Goal: Information Seeking & Learning: Learn about a topic

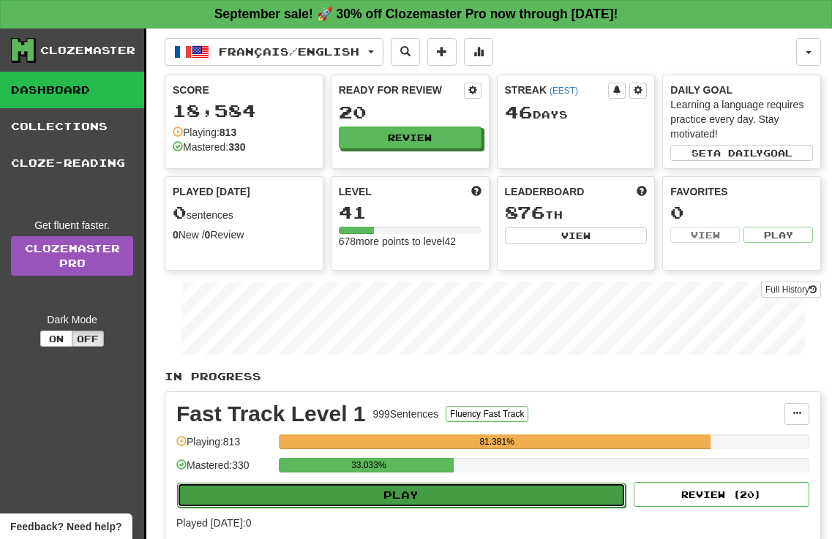
click at [388, 489] on button "Play" at bounding box center [401, 495] width 449 height 25
select select "**"
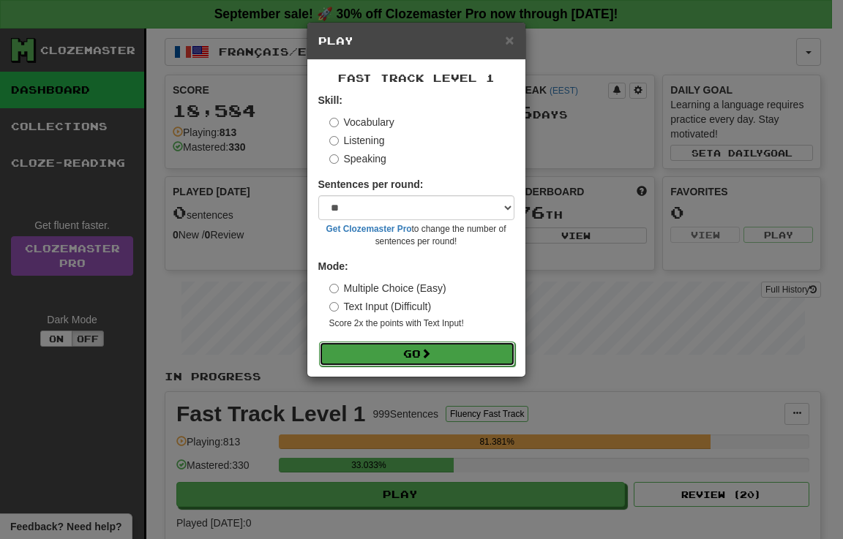
click at [387, 357] on button "Go" at bounding box center [417, 354] width 196 height 25
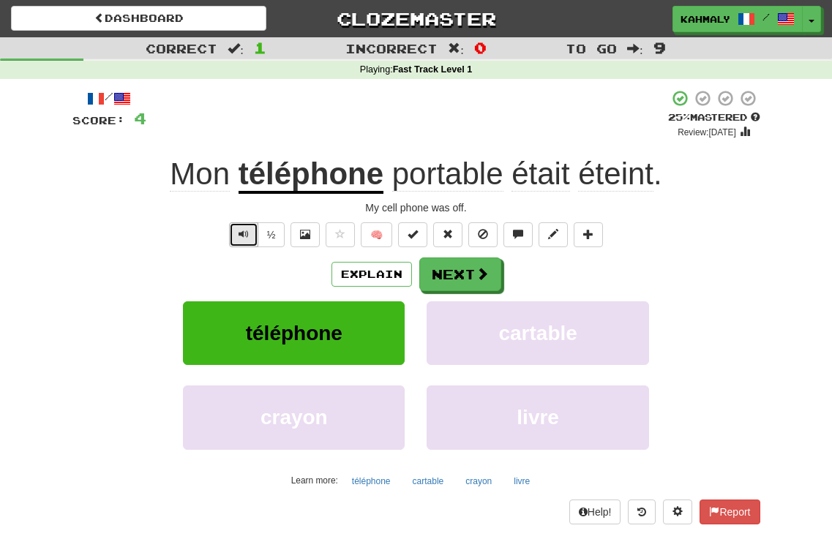
click at [236, 234] on button "Text-to-speech controls" at bounding box center [243, 234] width 29 height 25
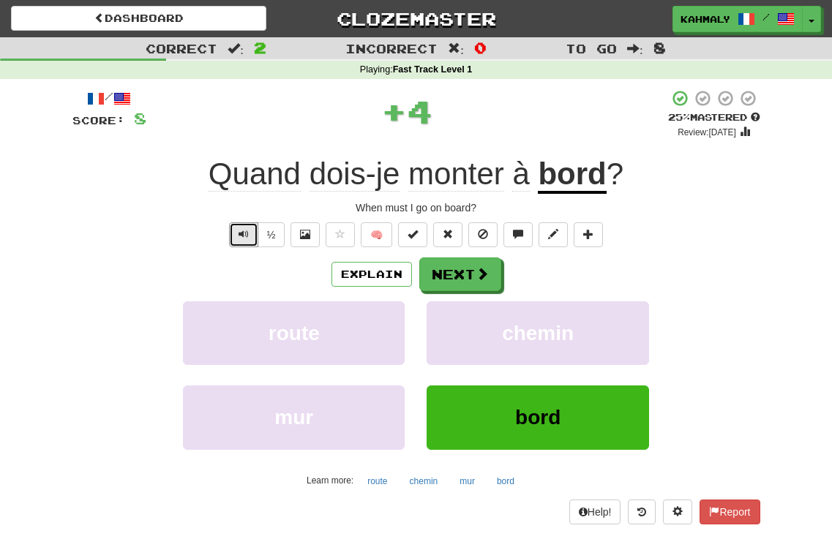
click at [236, 234] on button "Text-to-speech controls" at bounding box center [243, 234] width 29 height 25
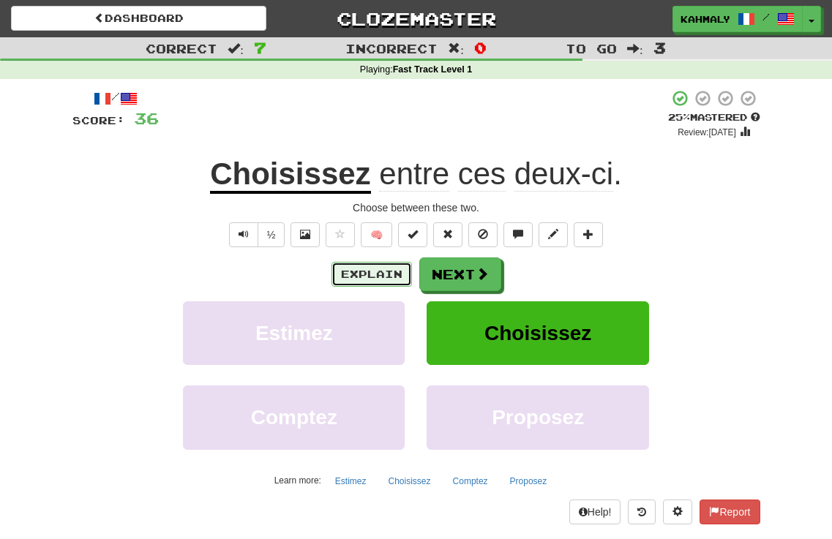
click at [362, 273] on button "Explain" at bounding box center [372, 274] width 81 height 25
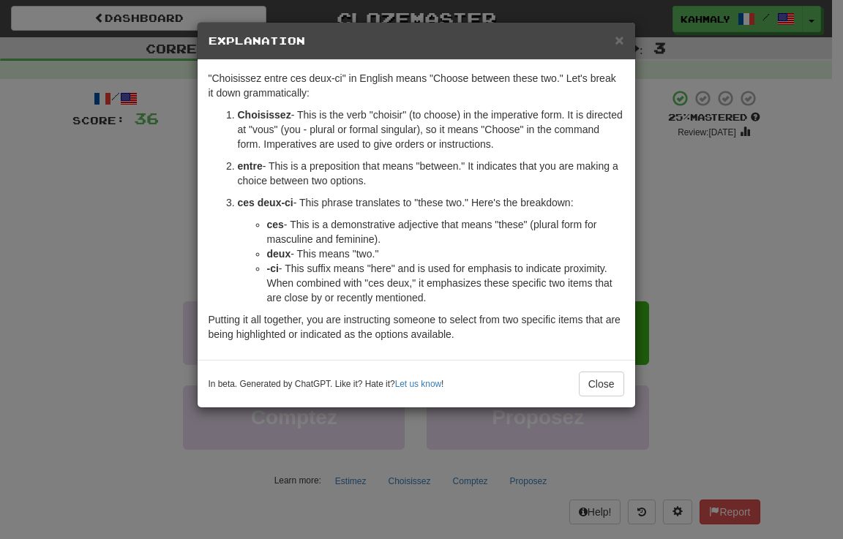
click at [148, 236] on div "× Explanation "Choisissez entre ces deux-ci" in English means "Choose between t…" at bounding box center [421, 269] width 843 height 539
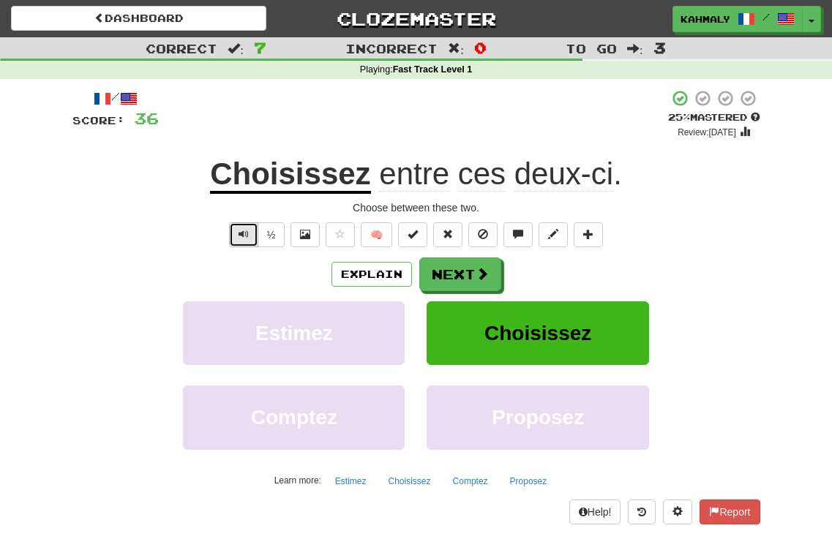
click at [233, 233] on button "Text-to-speech controls" at bounding box center [243, 234] width 29 height 25
click at [232, 233] on button "Text-to-speech controls" at bounding box center [243, 234] width 29 height 25
click at [372, 274] on button "Explain" at bounding box center [372, 274] width 81 height 25
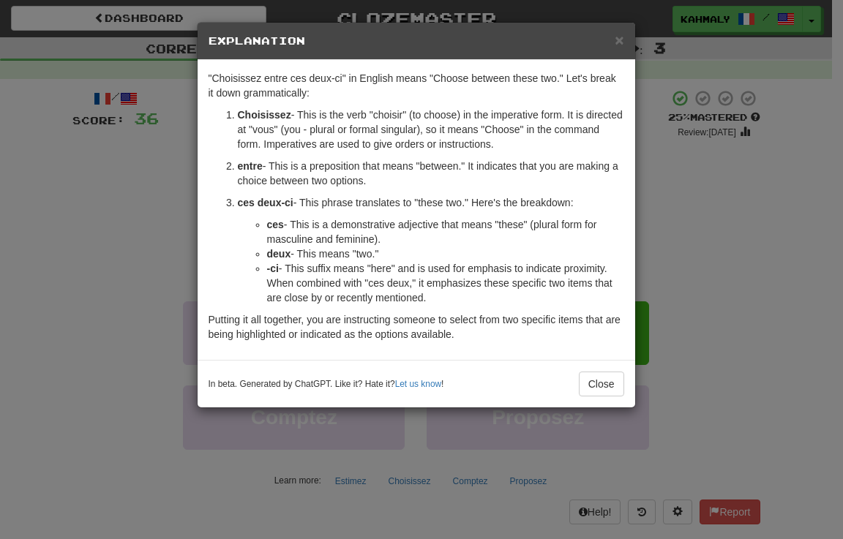
click at [146, 264] on div "× Explanation "Choisissez entre ces deux-ci" in English means "Choose between t…" at bounding box center [421, 269] width 843 height 539
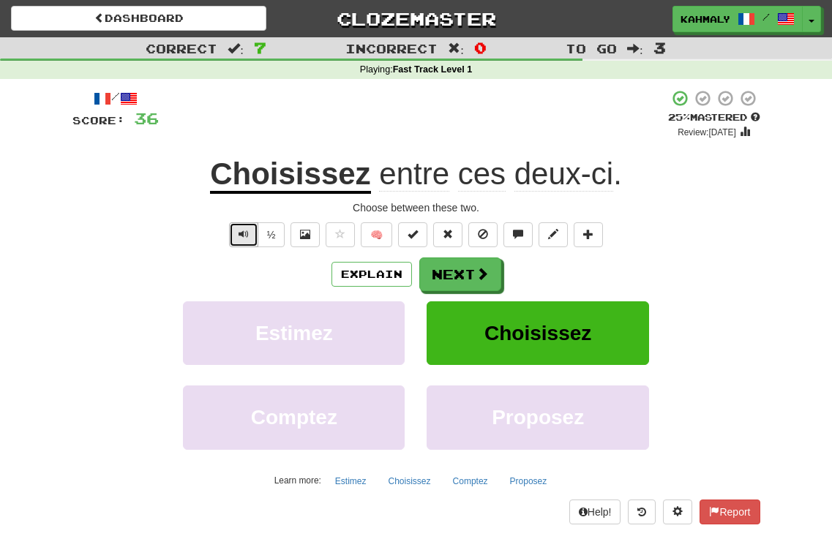
click at [235, 233] on button "Text-to-speech controls" at bounding box center [243, 234] width 29 height 25
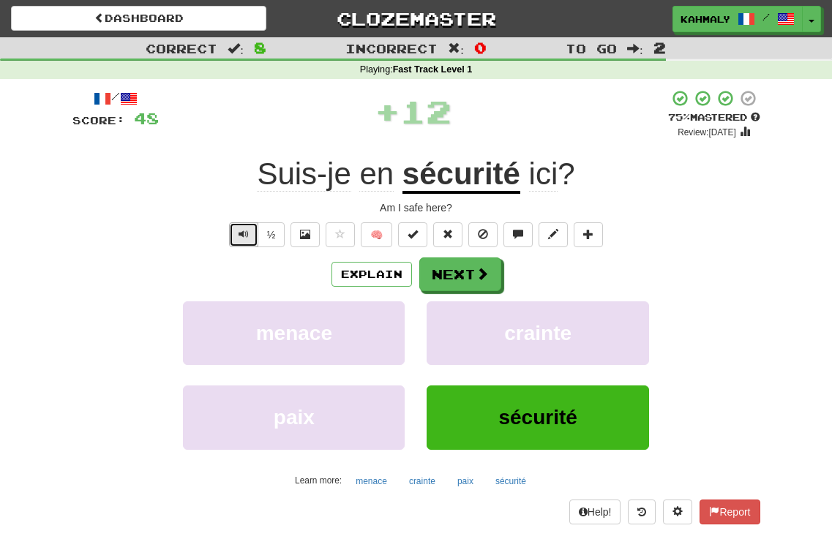
click at [235, 235] on button "Text-to-speech controls" at bounding box center [243, 234] width 29 height 25
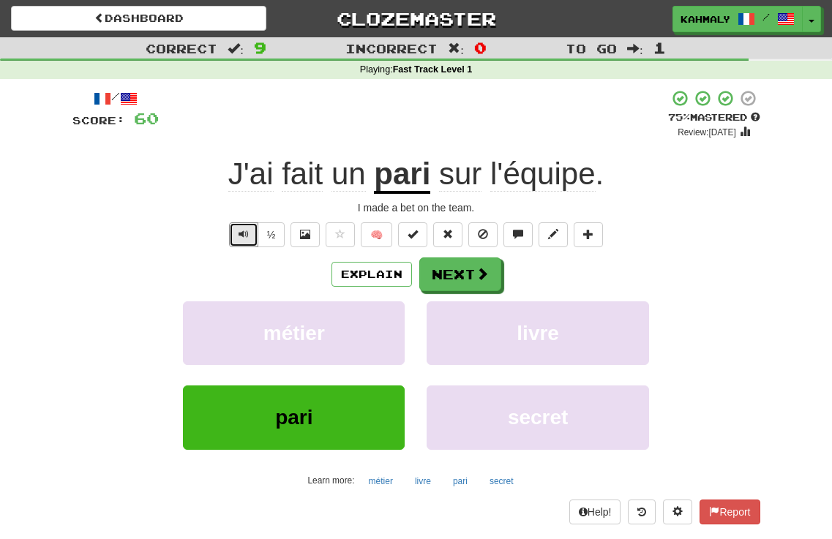
click at [235, 235] on button "Text-to-speech controls" at bounding box center [243, 234] width 29 height 25
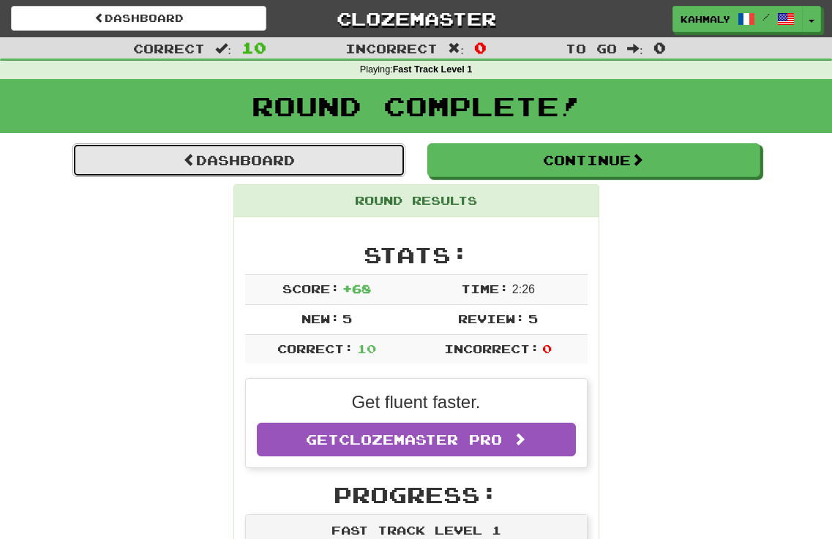
click at [235, 171] on link "Dashboard" at bounding box center [238, 160] width 333 height 34
